Goal: Information Seeking & Learning: Learn about a topic

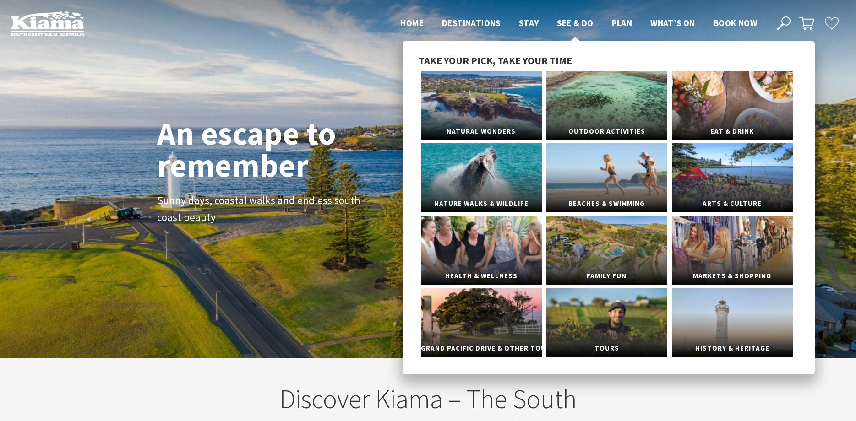
click at [579, 22] on span "See & Do" at bounding box center [575, 22] width 36 height 11
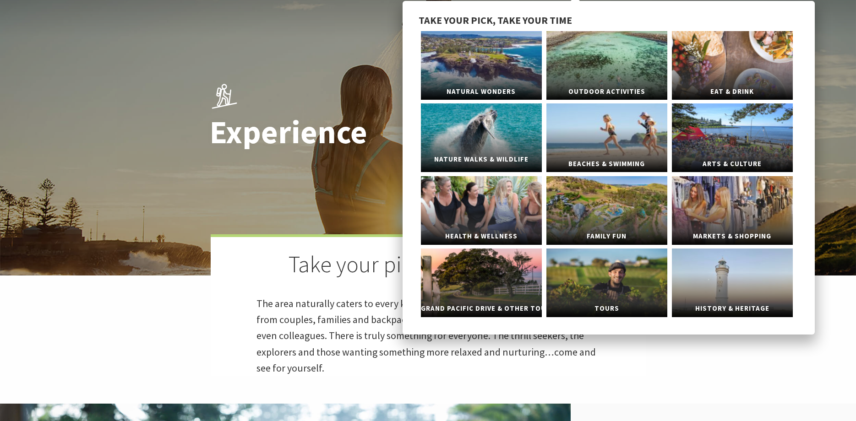
scroll to position [46, 0]
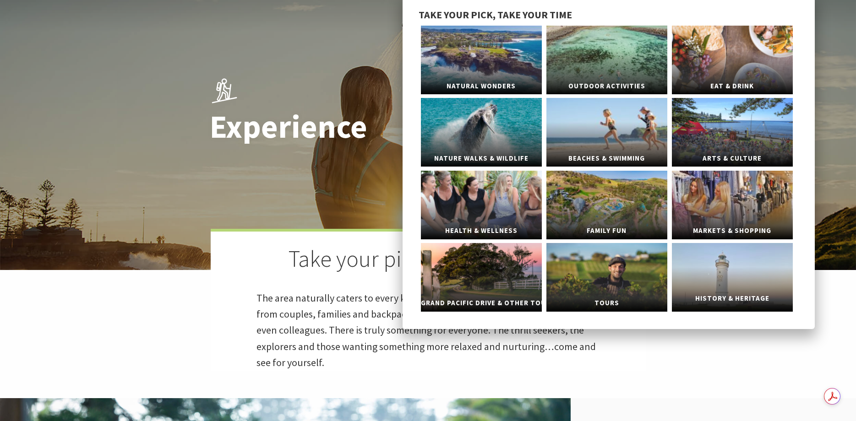
click at [741, 277] on link "History & Heritage" at bounding box center [732, 277] width 121 height 69
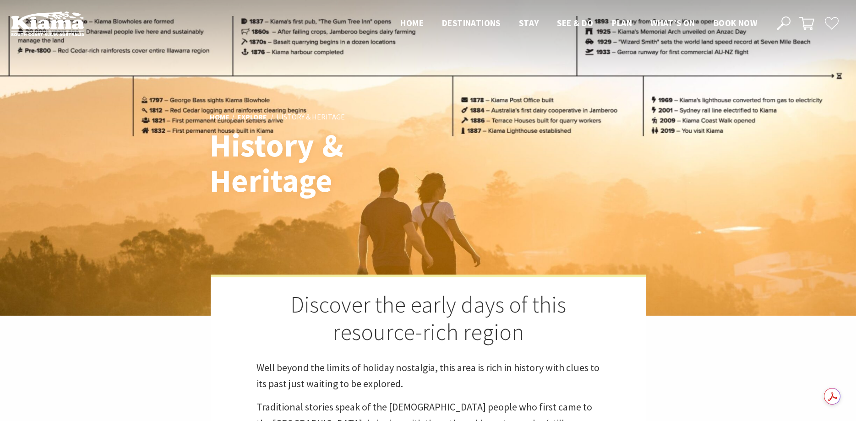
scroll to position [360, 867]
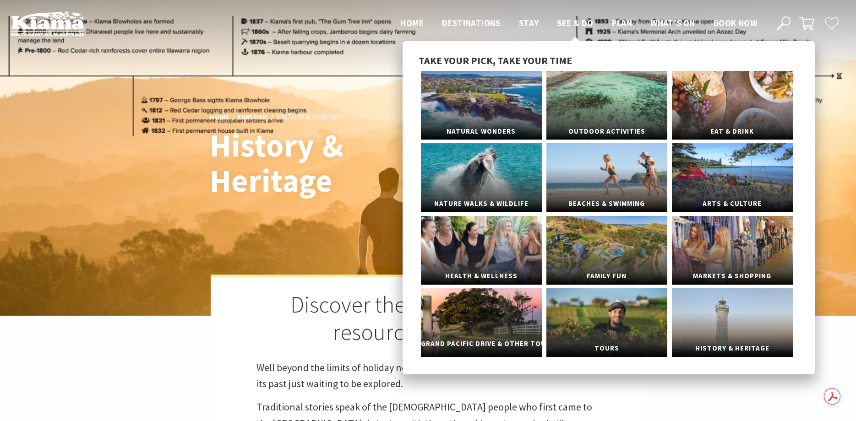
click at [501, 315] on link "Grand Pacific Drive & Other Touring" at bounding box center [481, 323] width 121 height 69
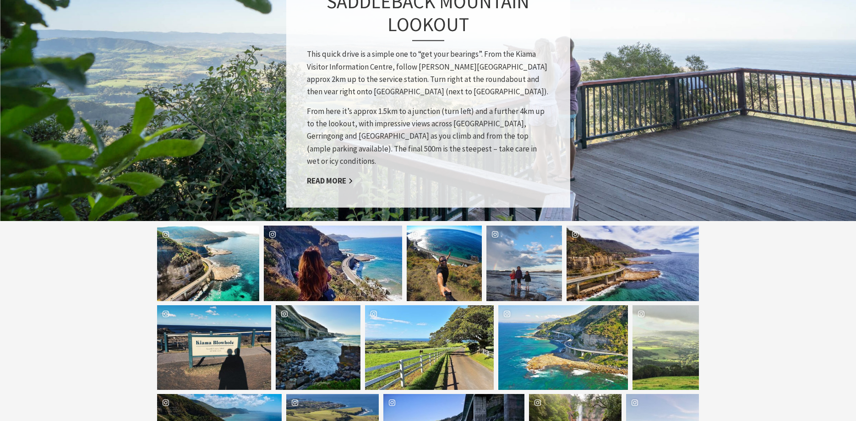
scroll to position [916, 0]
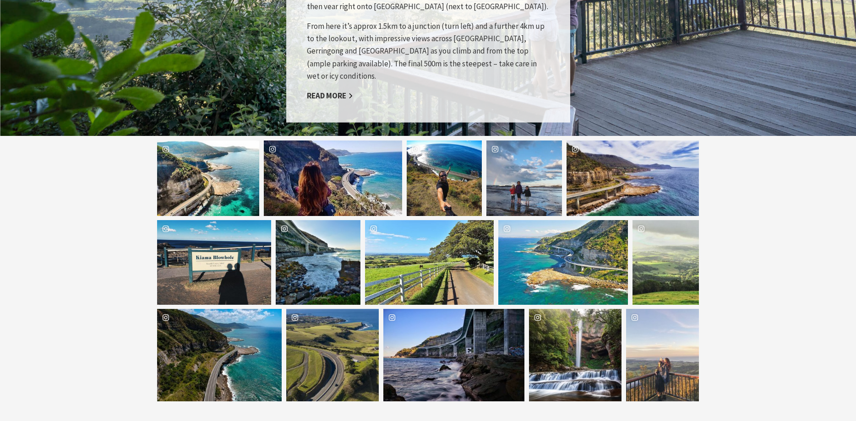
click at [438, 146] on div "henrfabio Location Sea Cliff Bridge" at bounding box center [445, 179] width 76 height 76
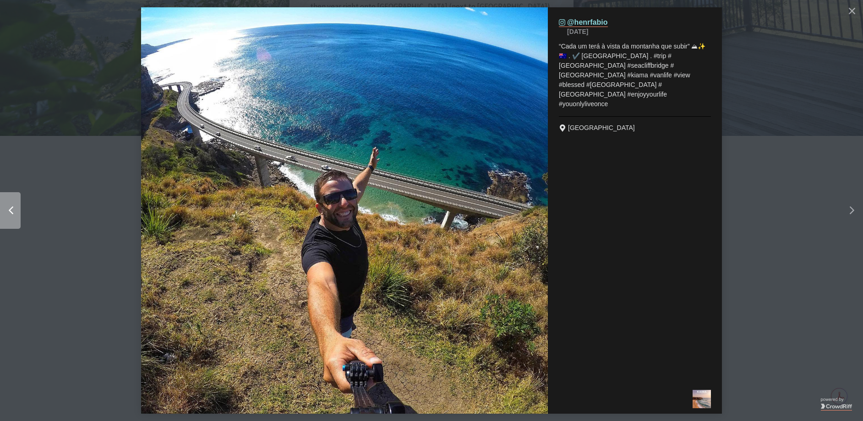
click at [21, 211] on button "Left" at bounding box center [36, 210] width 73 height 147
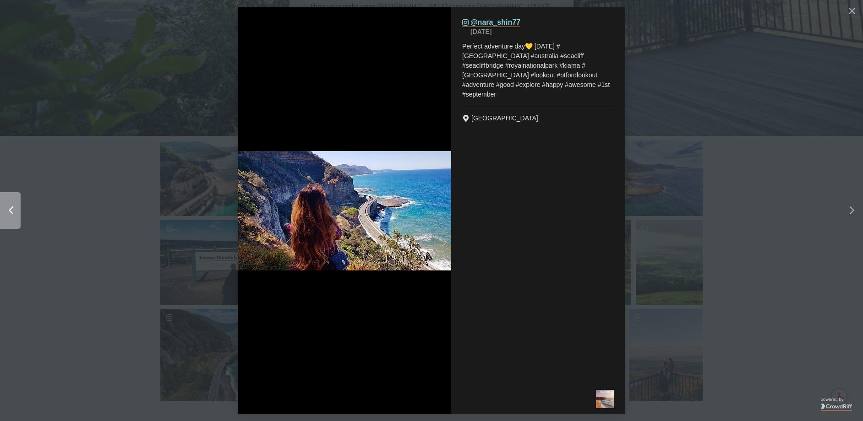
click at [19, 212] on div "Left" at bounding box center [14, 211] width 11 height 8
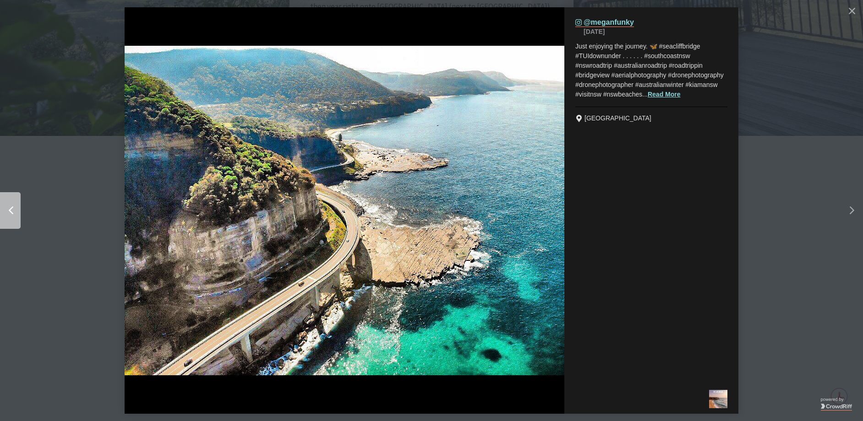
click at [19, 212] on div "Left" at bounding box center [14, 211] width 11 height 8
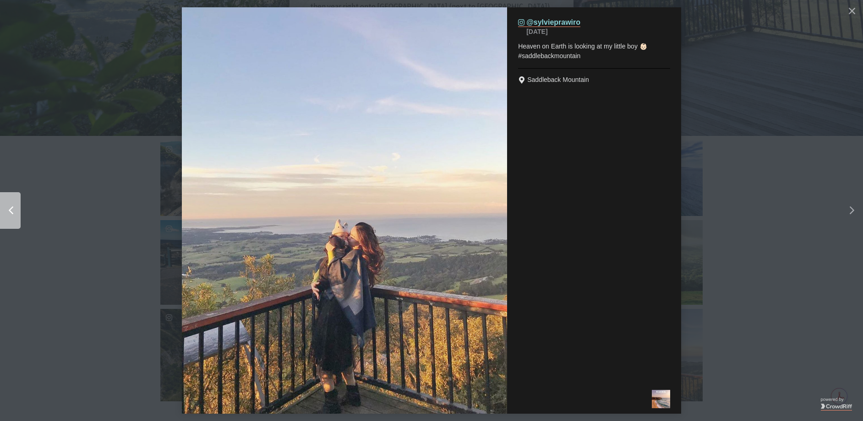
click at [19, 212] on div "Left" at bounding box center [14, 211] width 11 height 8
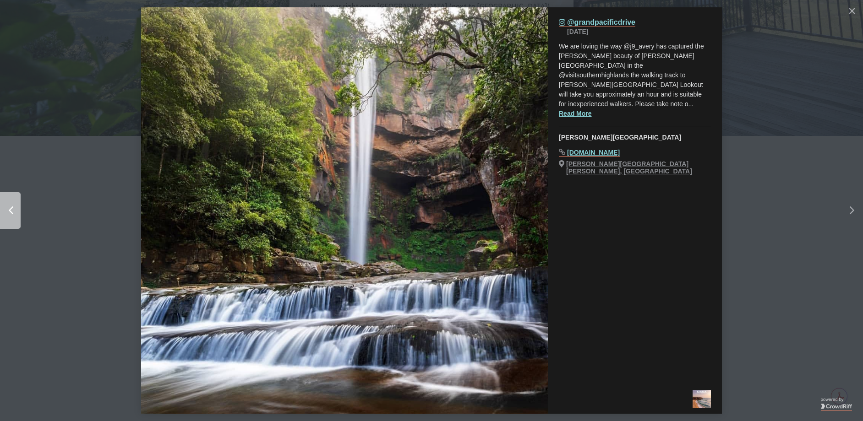
click at [19, 212] on div "Left" at bounding box center [14, 211] width 11 height 8
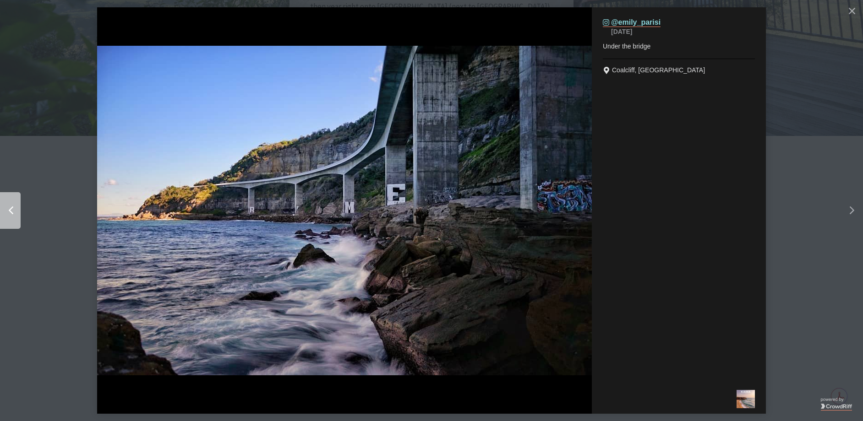
click at [19, 212] on div "Left" at bounding box center [14, 211] width 11 height 8
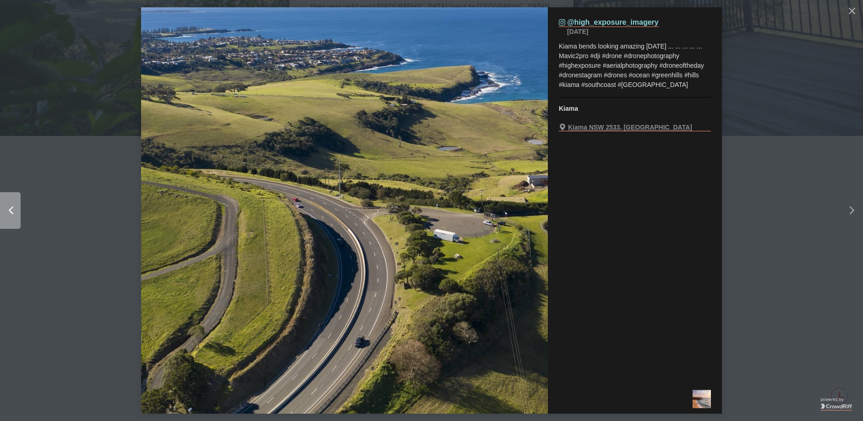
click at [16, 213] on div "Left" at bounding box center [14, 211] width 11 height 8
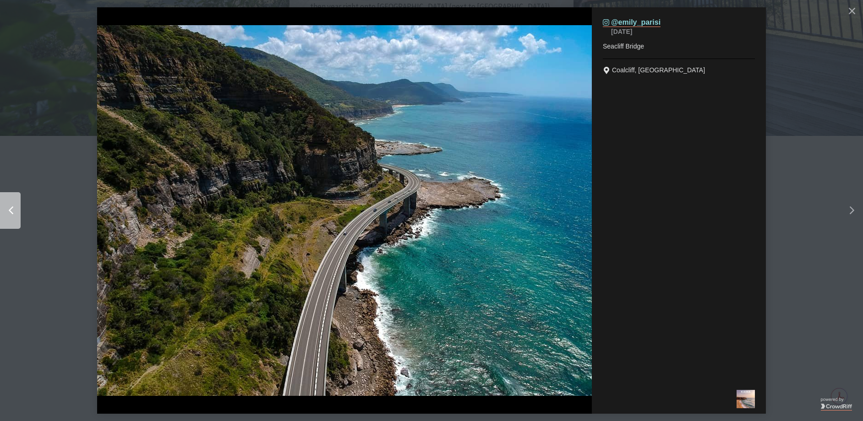
click at [16, 213] on div "Left" at bounding box center [14, 211] width 11 height 8
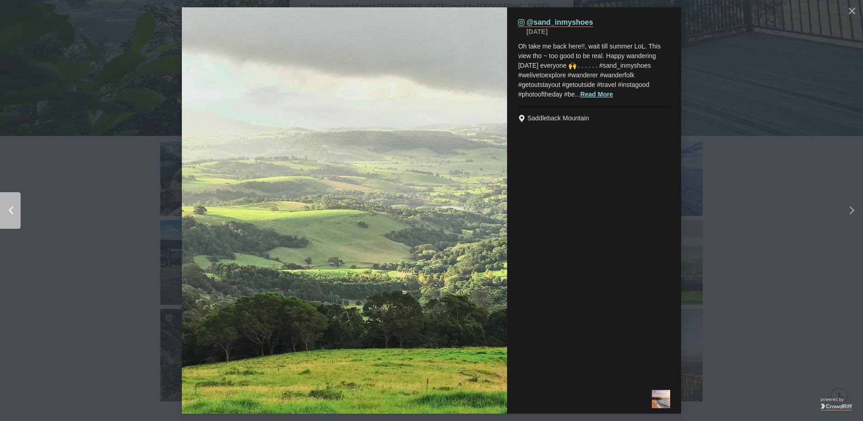
click at [16, 213] on div "Left" at bounding box center [14, 211] width 11 height 8
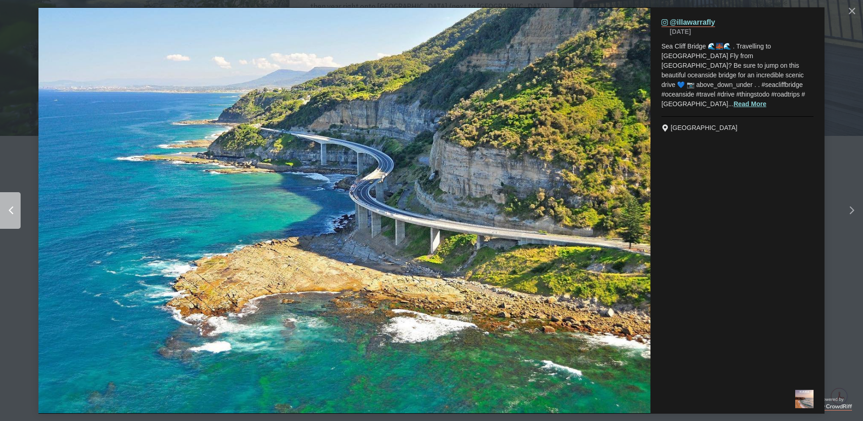
click at [16, 213] on div "Left" at bounding box center [14, 211] width 11 height 8
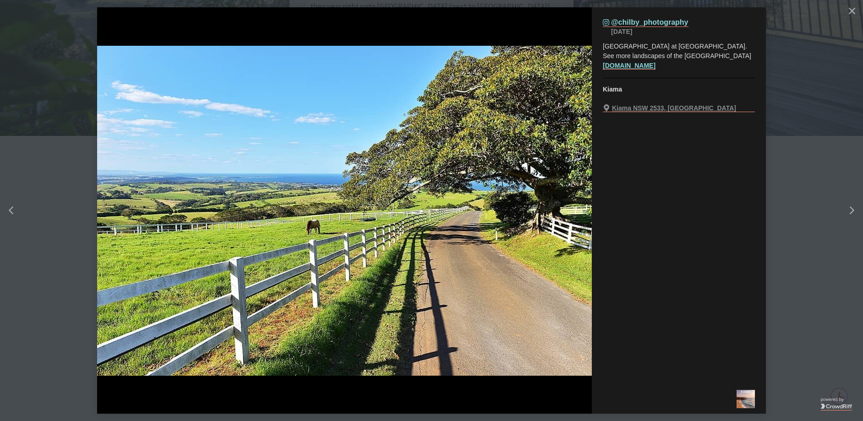
click at [812, 56] on button "details for image" at bounding box center [431, 210] width 863 height 421
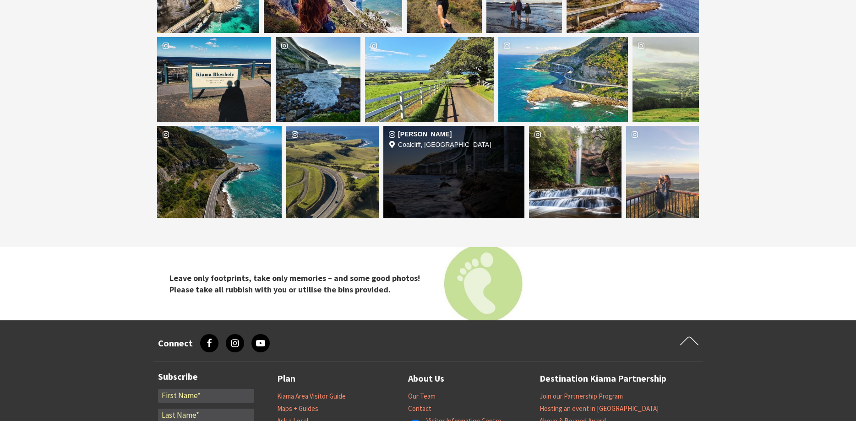
scroll to position [824, 0]
